Goal: Find specific page/section: Find specific page/section

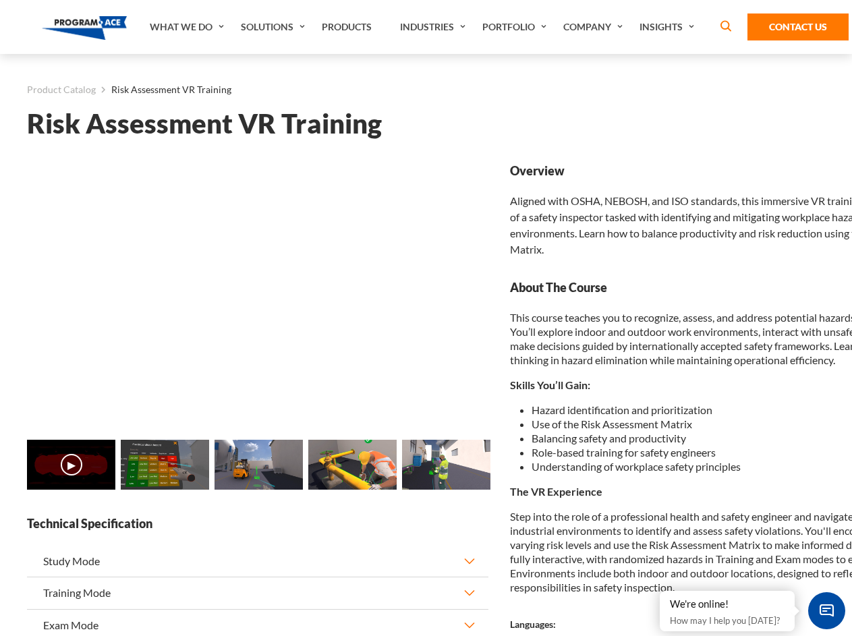
click at [274, 27] on link "Solutions" at bounding box center [274, 27] width 81 height 54
click at [0, 0] on div "AI & Computer Vision Solutions Computer Vision Quality Control AI tools for fas…" at bounding box center [0, 0] width 0 height 0
click at [0, 0] on div "AI & Computer Vision Solutions Virtual Training Solutions Virtual Tour Solution…" at bounding box center [0, 0] width 0 height 0
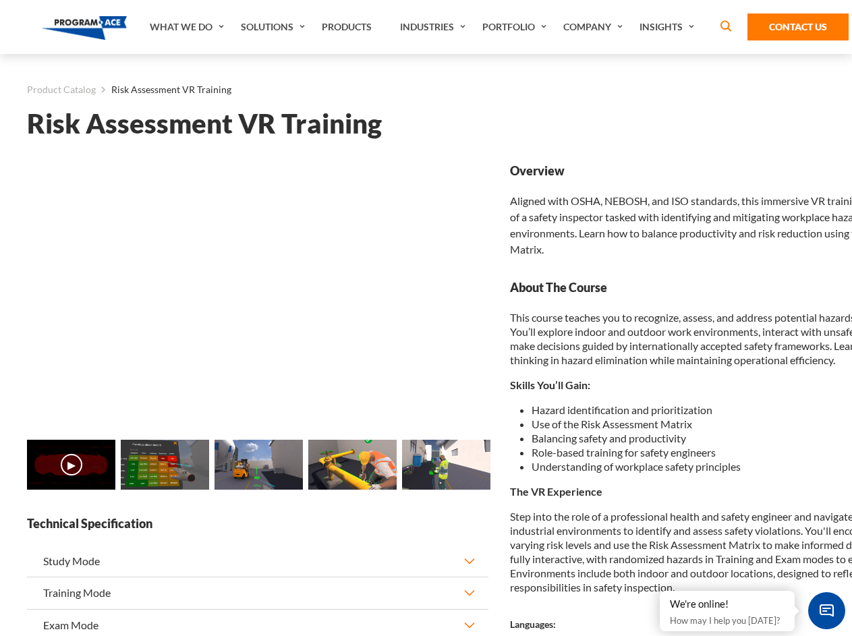
click at [0, 0] on div "AI & Computer Vision Solutions Virtual Training Solutions Virtual Tour Solution…" at bounding box center [0, 0] width 0 height 0
click at [0, 0] on div "AI & Computer Vision Solutions Computer Vision Quality Control AI tools for fas…" at bounding box center [0, 0] width 0 height 0
